Goal: Information Seeking & Learning: Learn about a topic

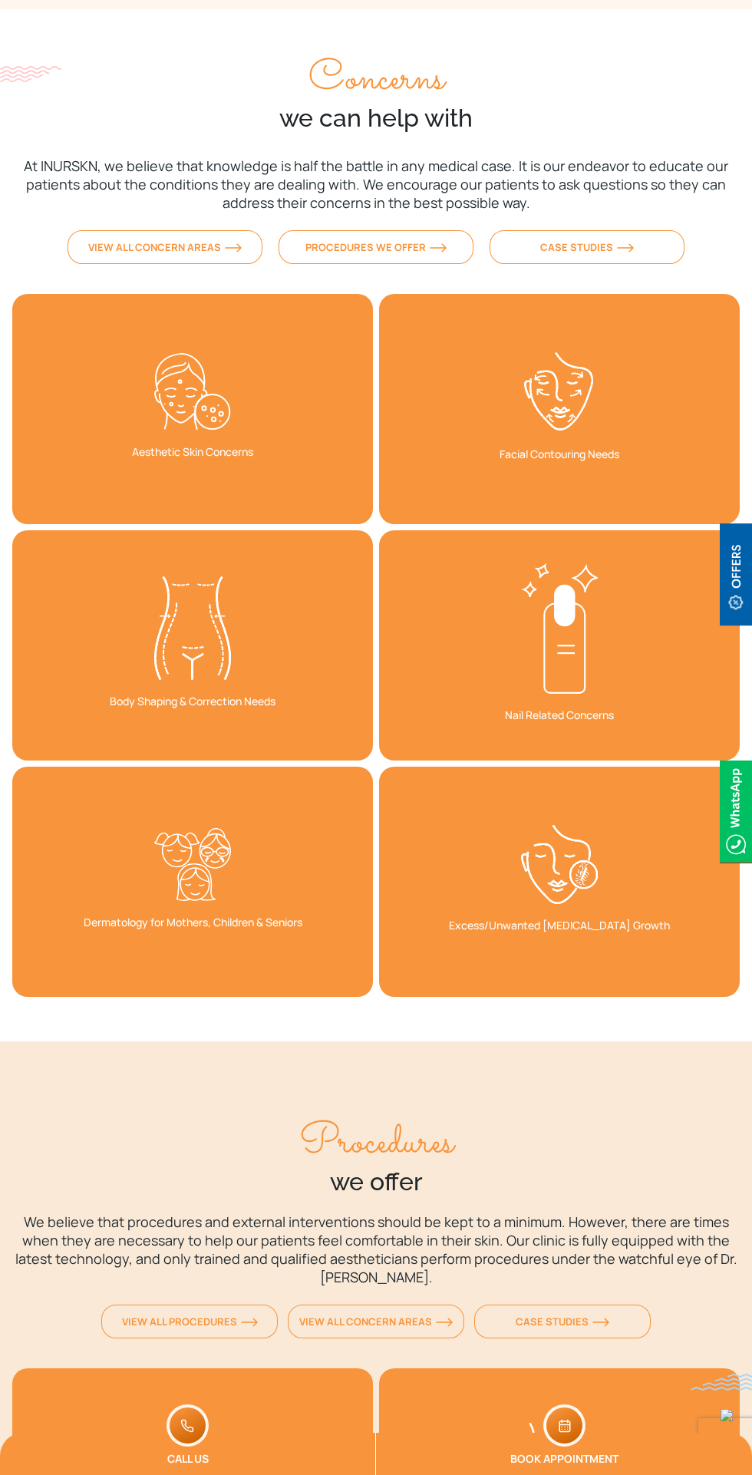
scroll to position [5943, 0]
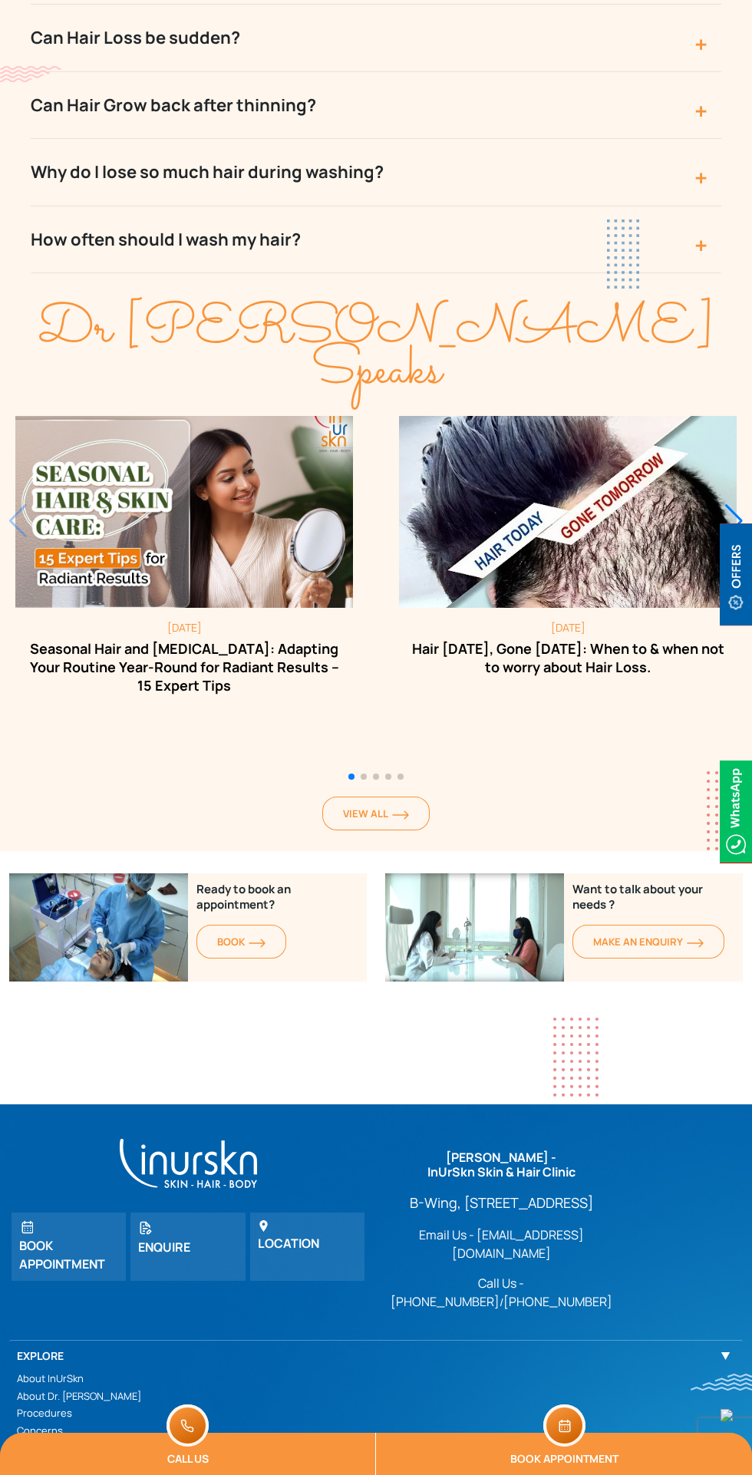
scroll to position [5643, 0]
